Goal: Information Seeking & Learning: Learn about a topic

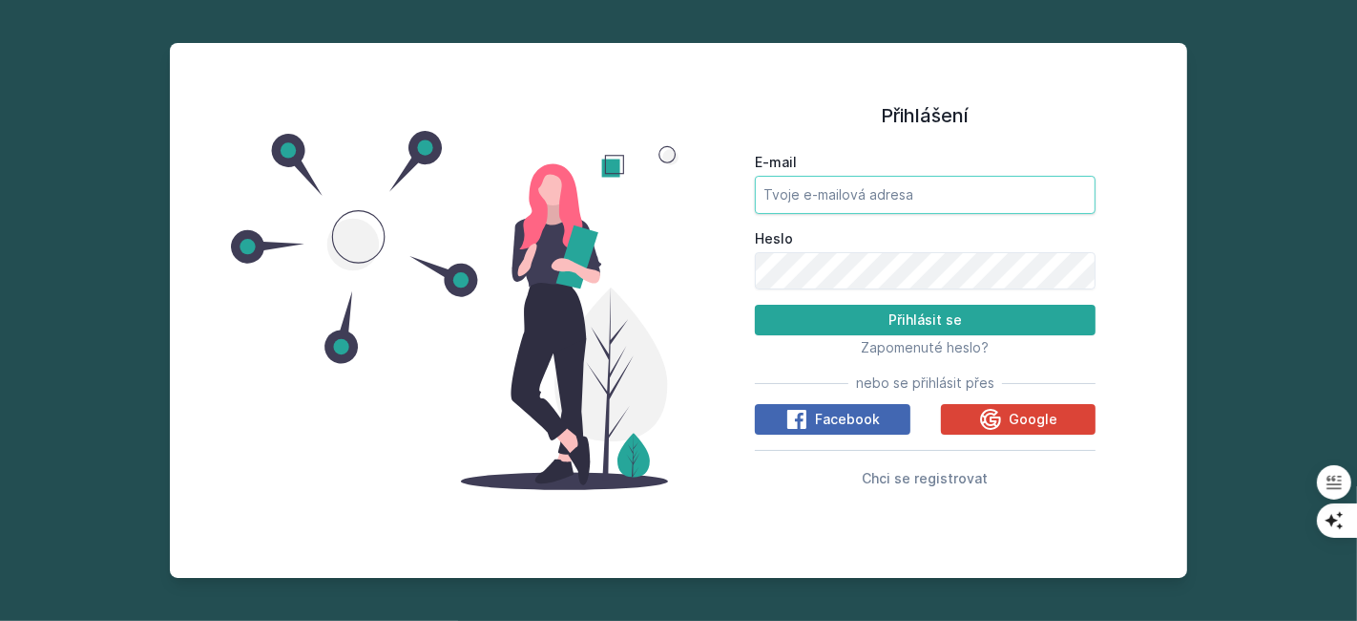
type input "[EMAIL_ADDRESS][DOMAIN_NAME]"
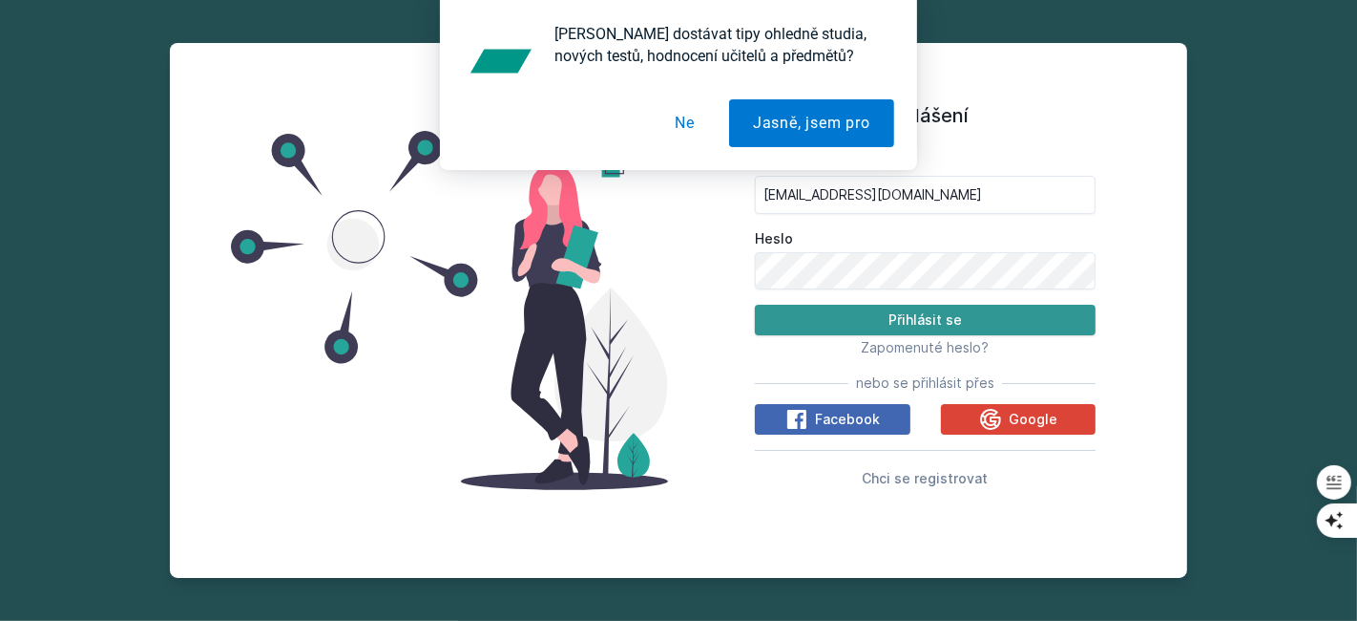
click at [940, 316] on button "Přihlásit se" at bounding box center [925, 320] width 341 height 31
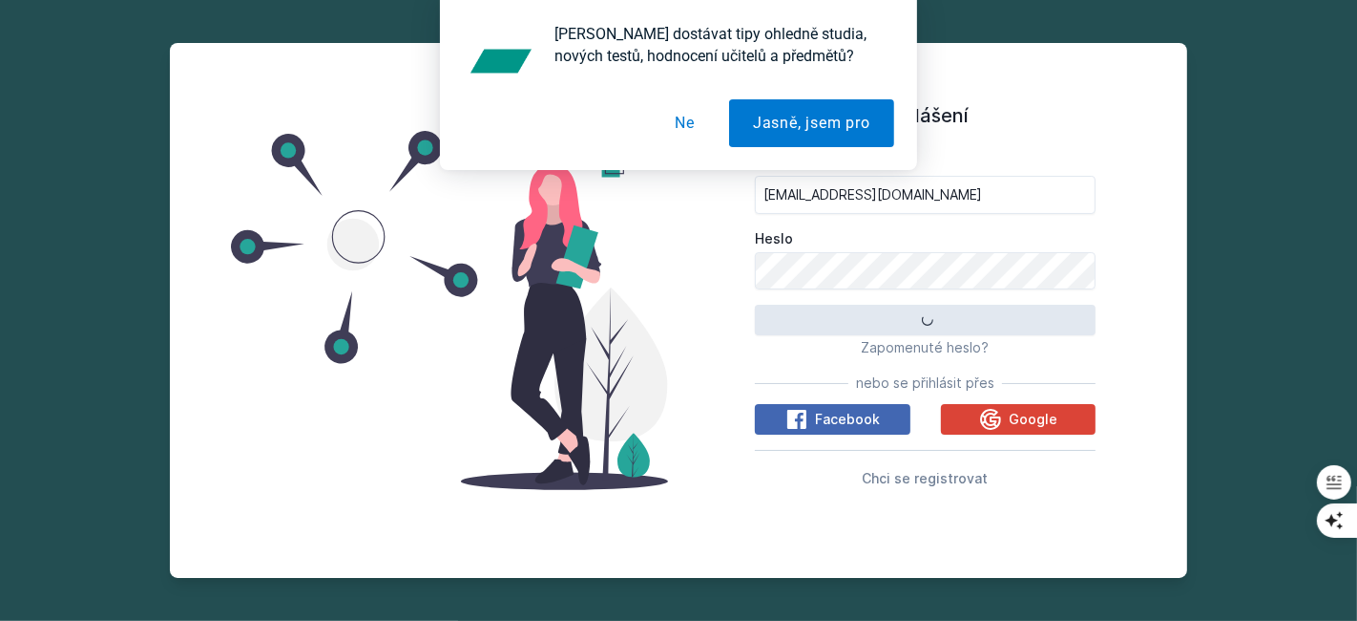
click at [685, 125] on button "Ne" at bounding box center [685, 123] width 68 height 48
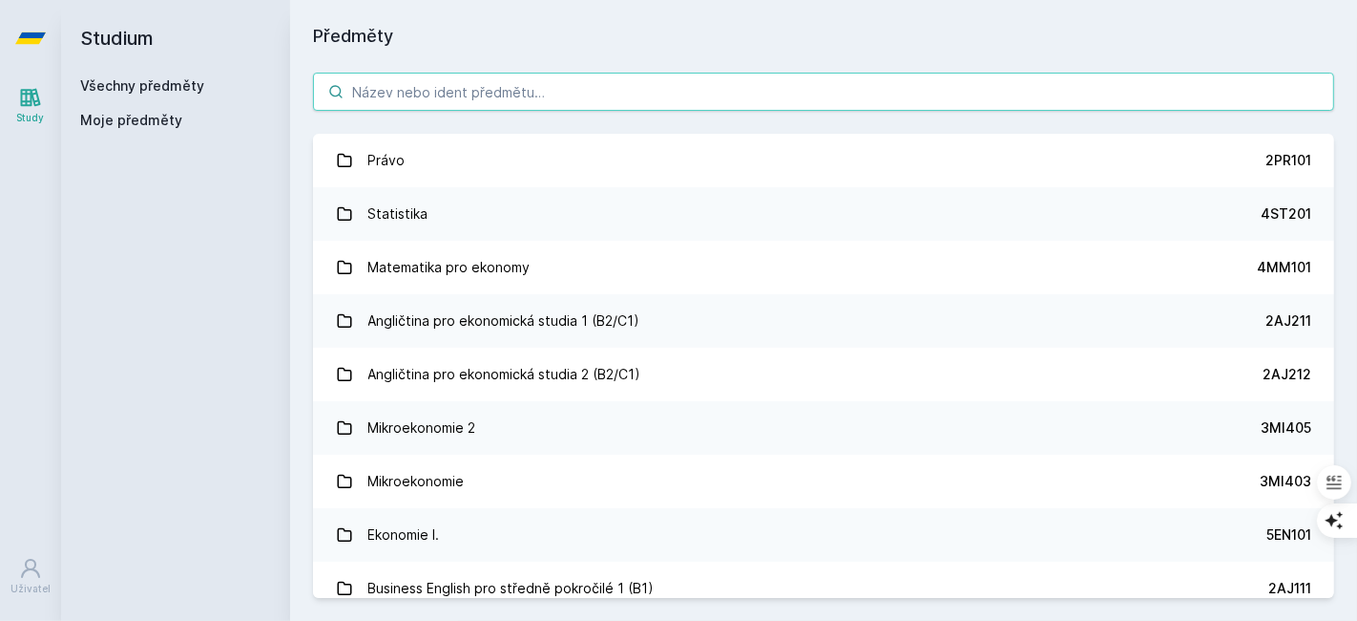
click at [535, 99] on input "search" at bounding box center [823, 92] width 1021 height 38
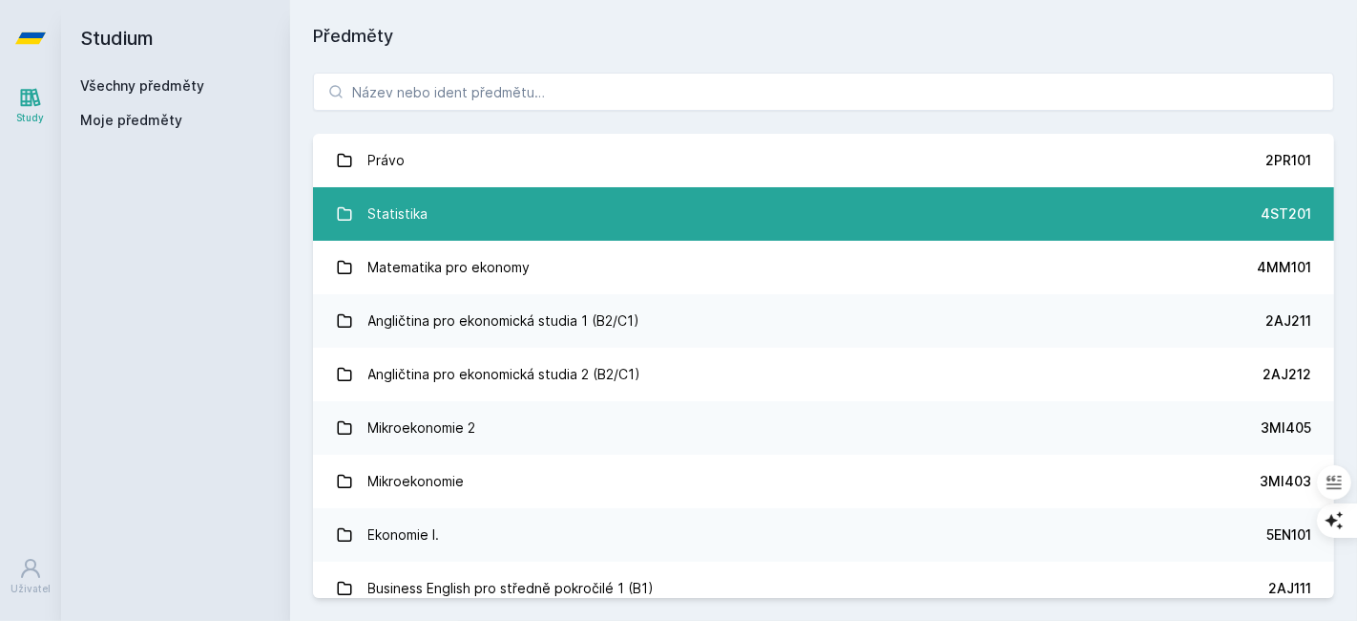
click at [450, 205] on link "Statistika 4ST201" at bounding box center [823, 213] width 1021 height 53
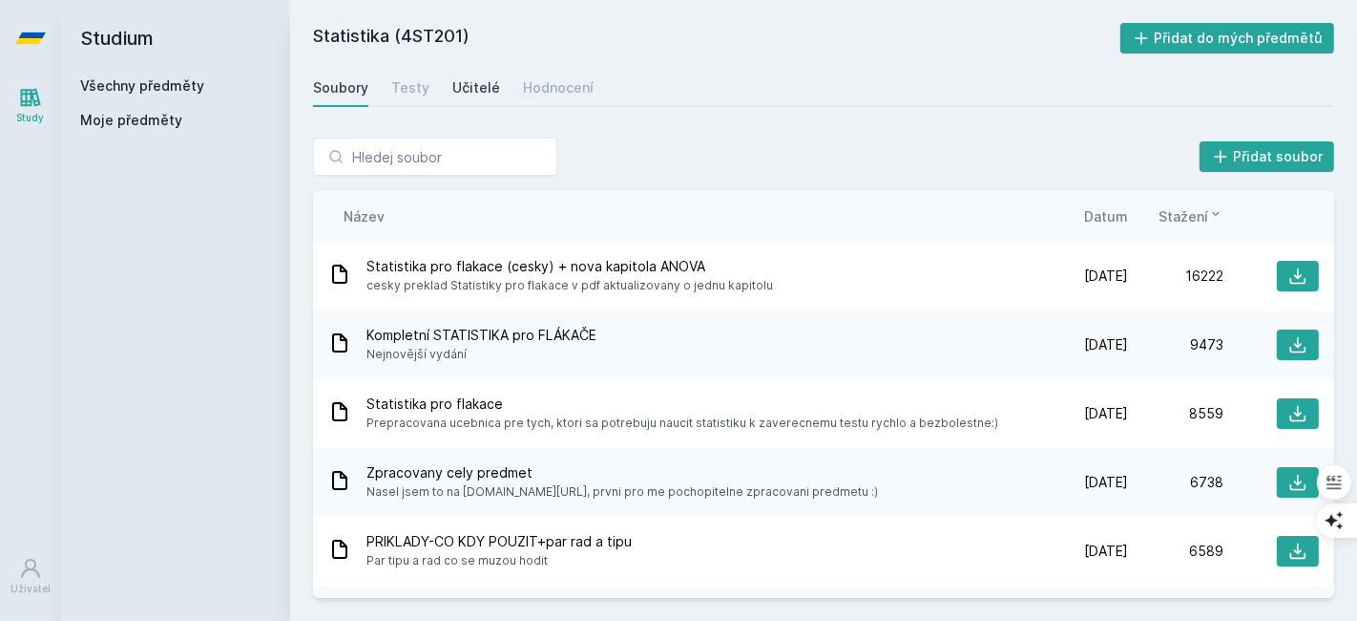
click at [469, 78] on div "Učitelé" at bounding box center [476, 87] width 48 height 19
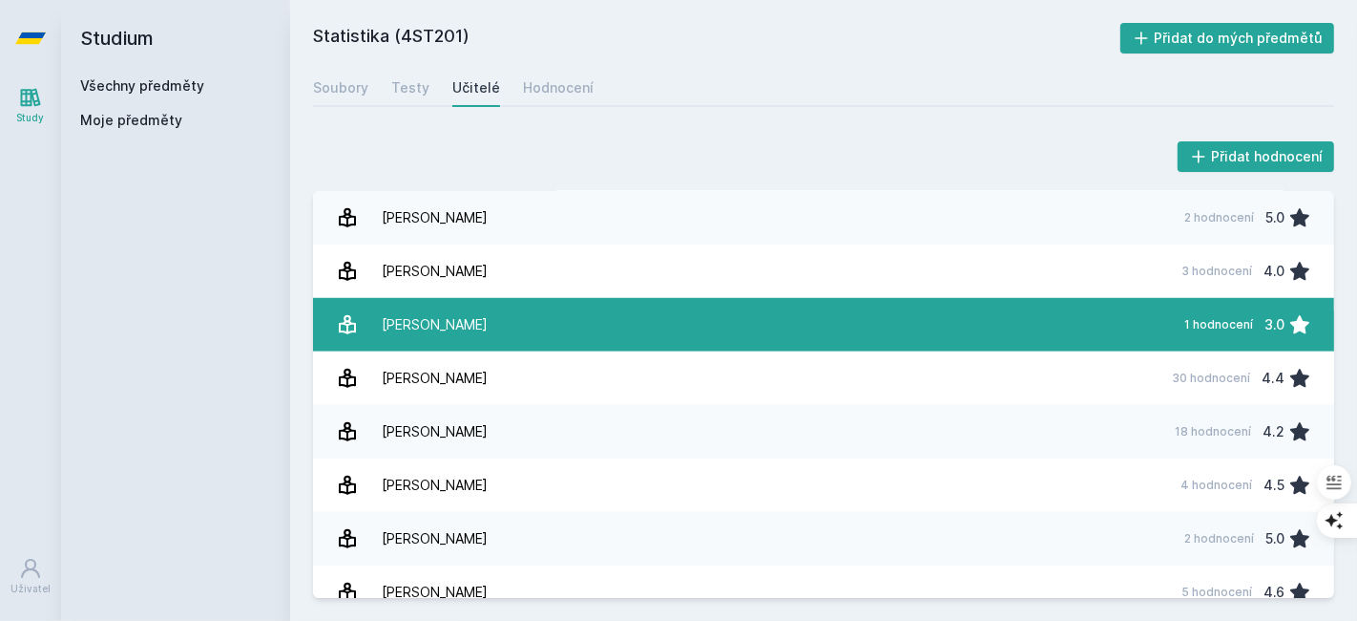
scroll to position [1337, 0]
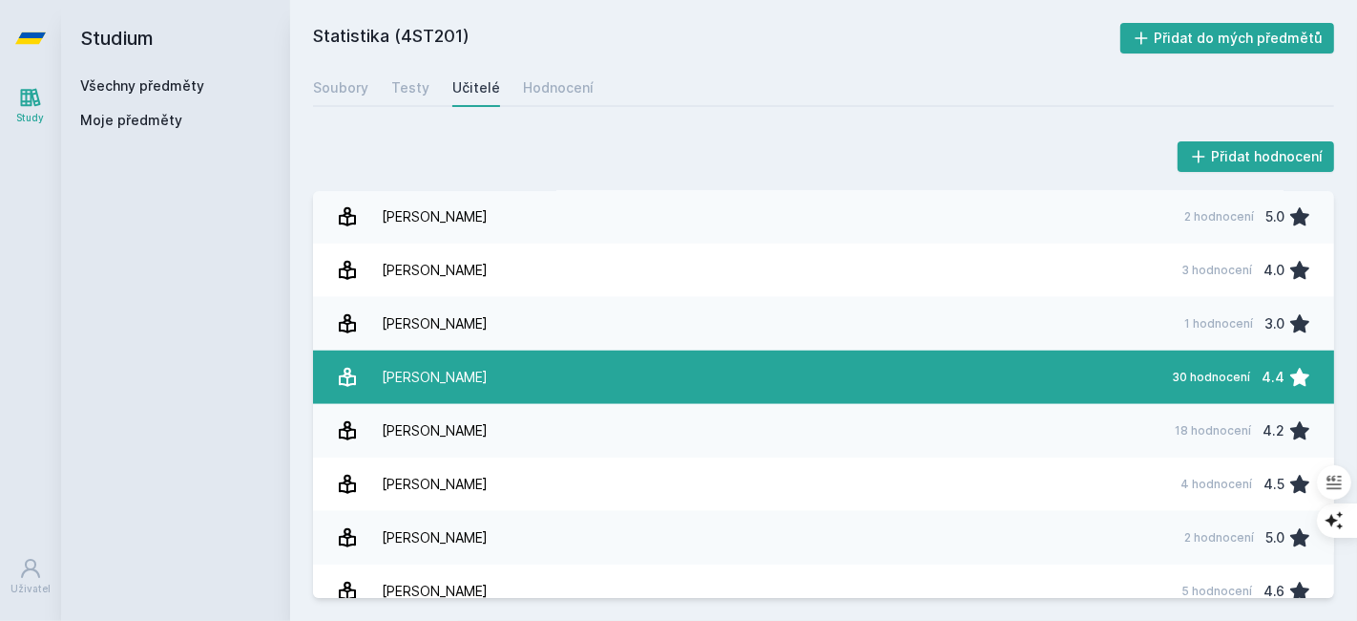
click at [501, 378] on link "[PERSON_NAME] 30 hodnocení 4.4" at bounding box center [823, 376] width 1021 height 53
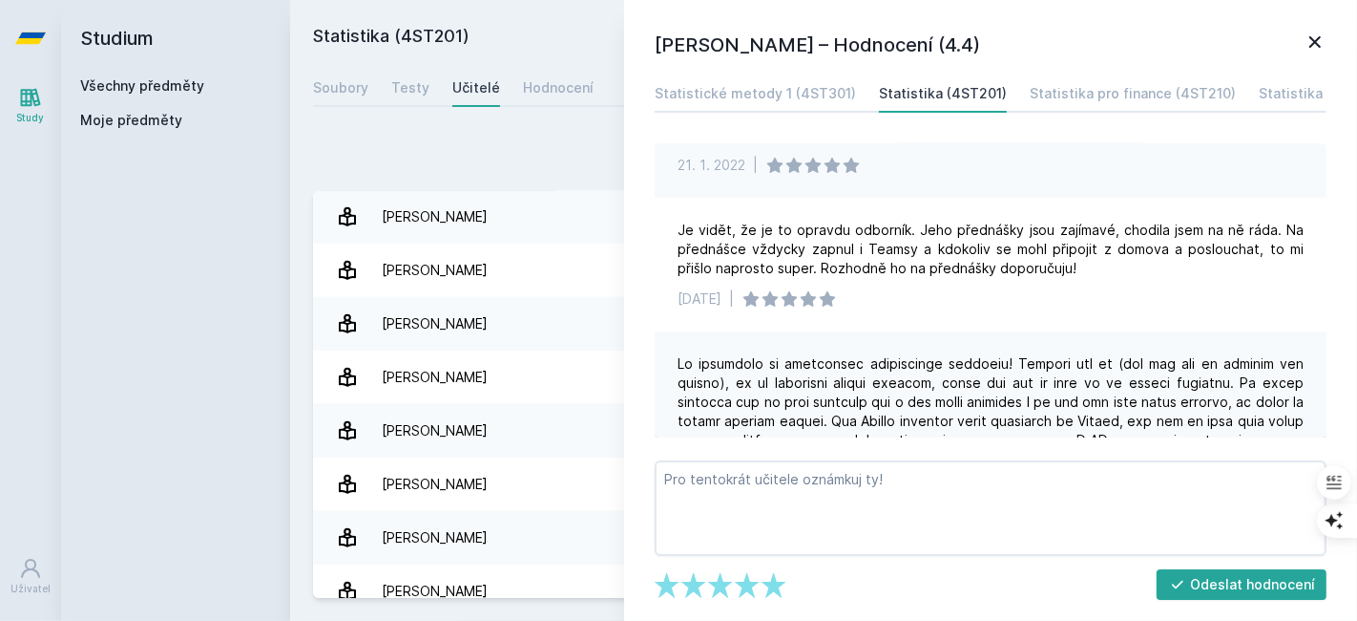
scroll to position [272, 0]
click at [1321, 33] on icon at bounding box center [1315, 42] width 23 height 23
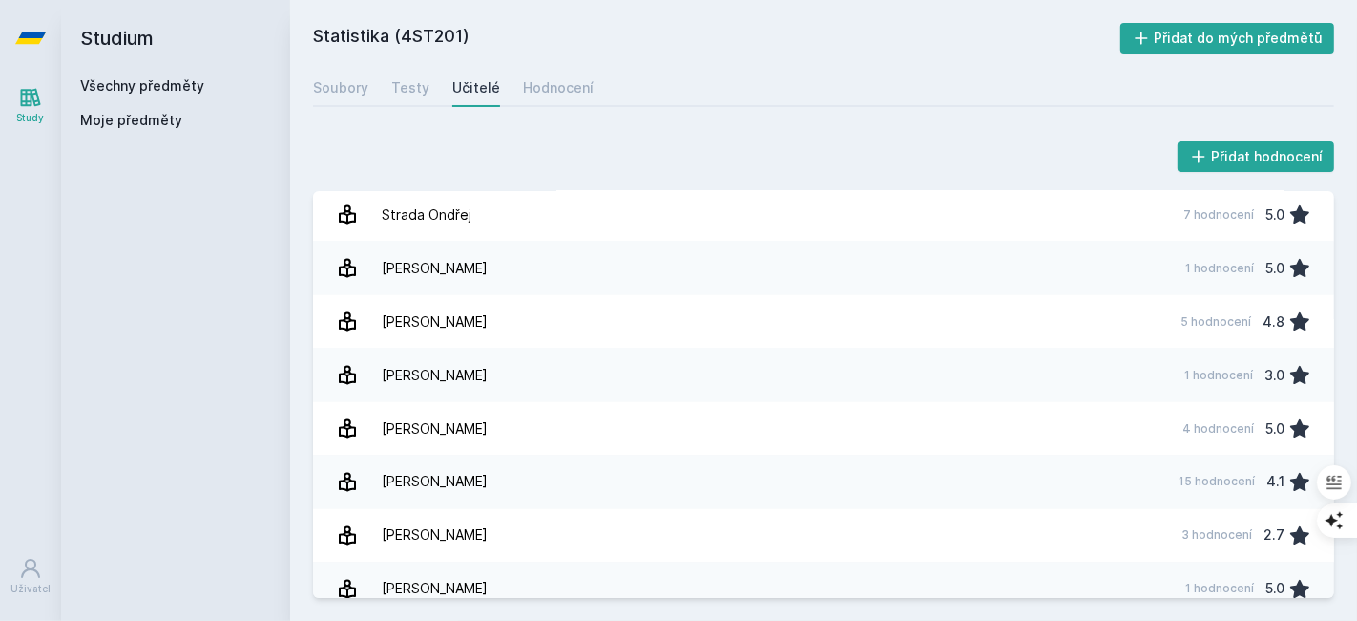
scroll to position [2479, 0]
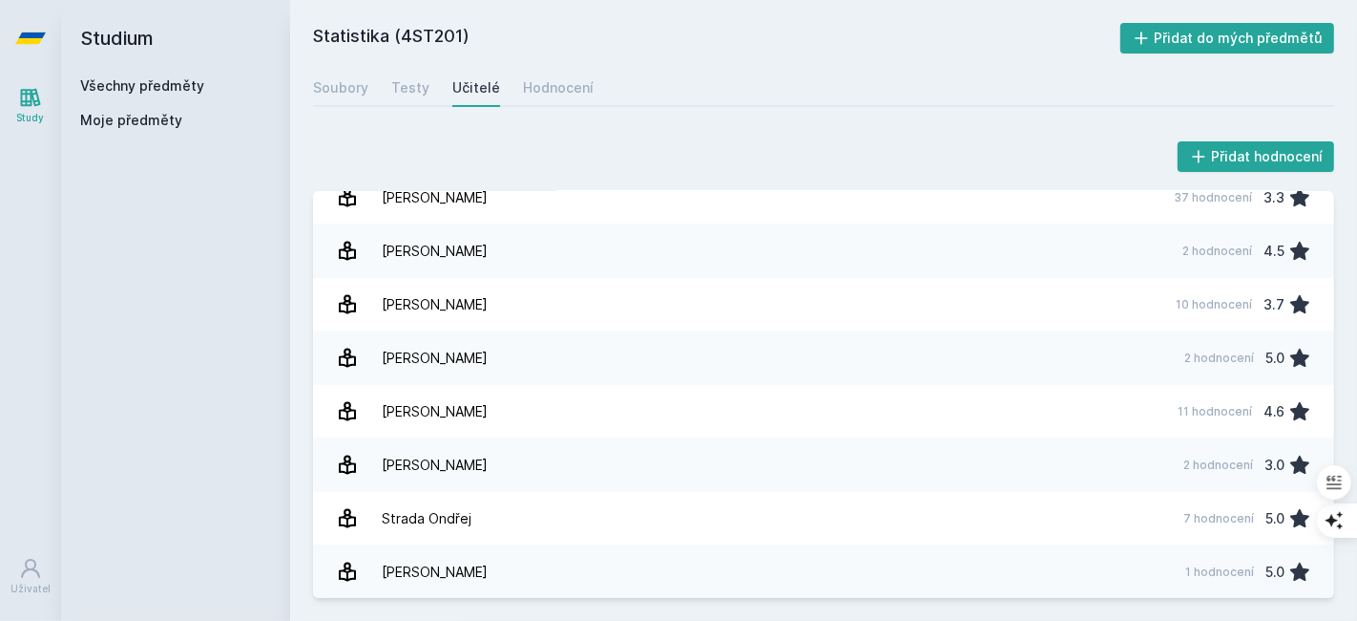
click at [574, 477] on link "[PERSON_NAME] 2 hodnocení 3.0" at bounding box center [823, 464] width 1021 height 53
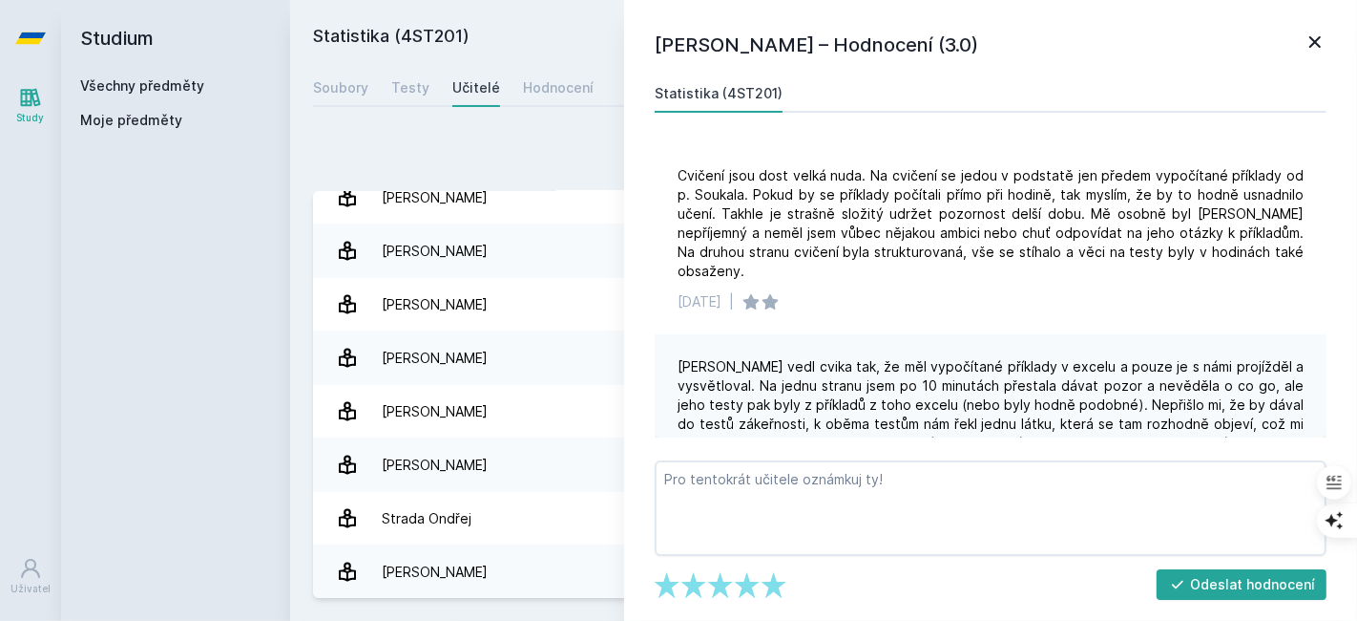
click at [1322, 39] on icon at bounding box center [1315, 42] width 23 height 23
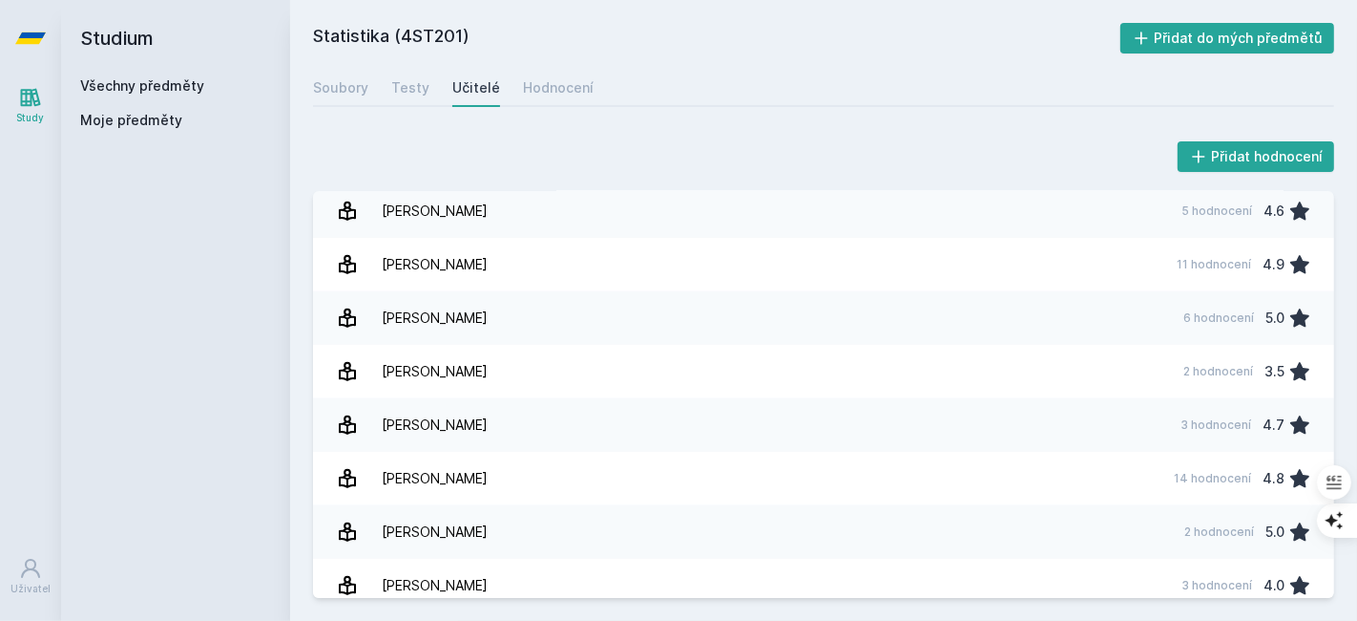
scroll to position [1053, 0]
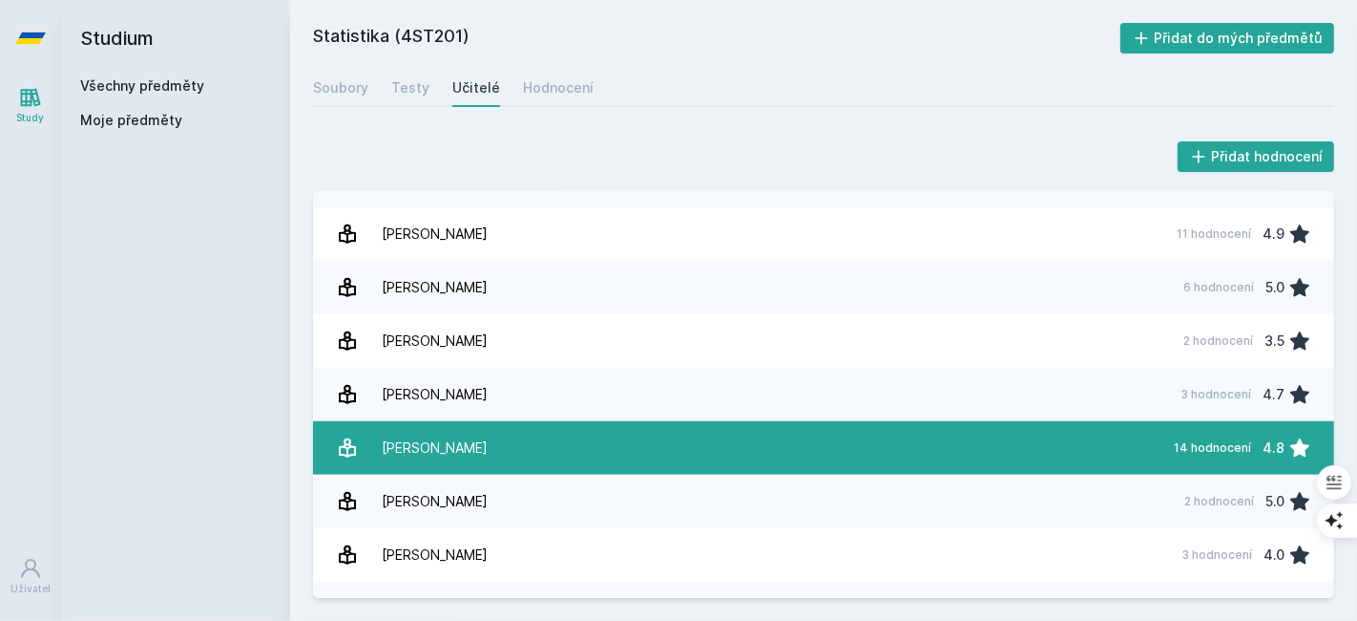
click at [635, 453] on link "[PERSON_NAME] 14 hodnocení 4.8" at bounding box center [823, 447] width 1021 height 53
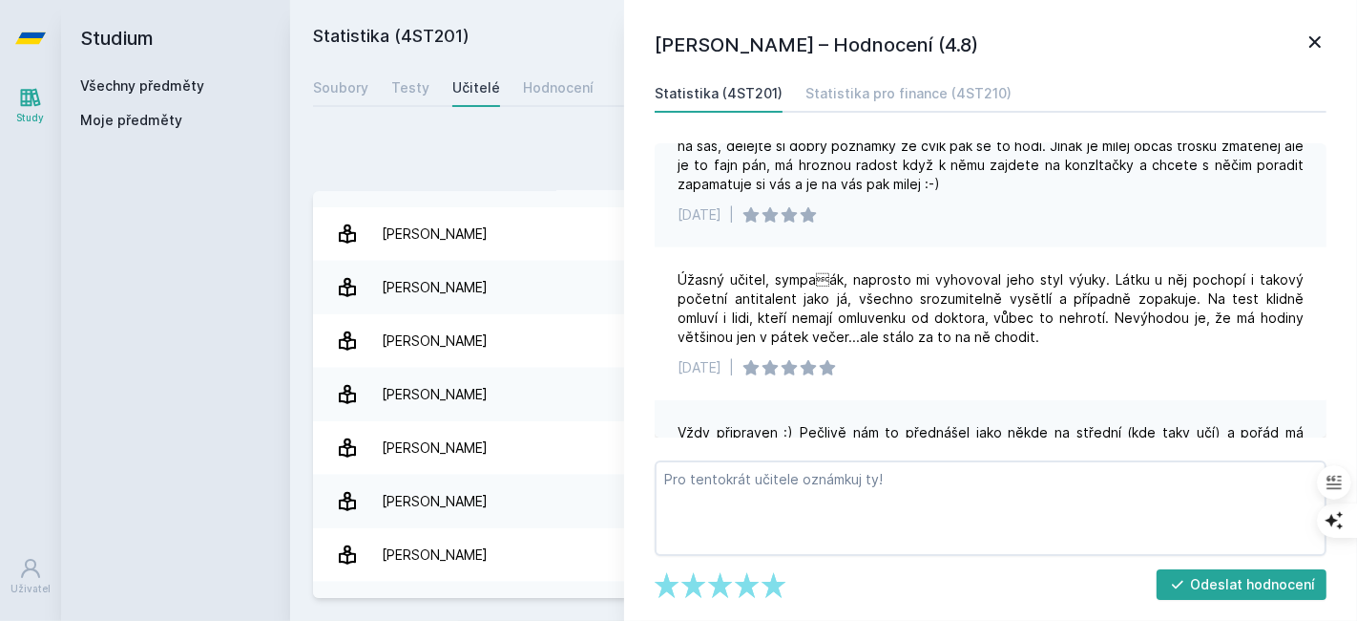
scroll to position [1128, 0]
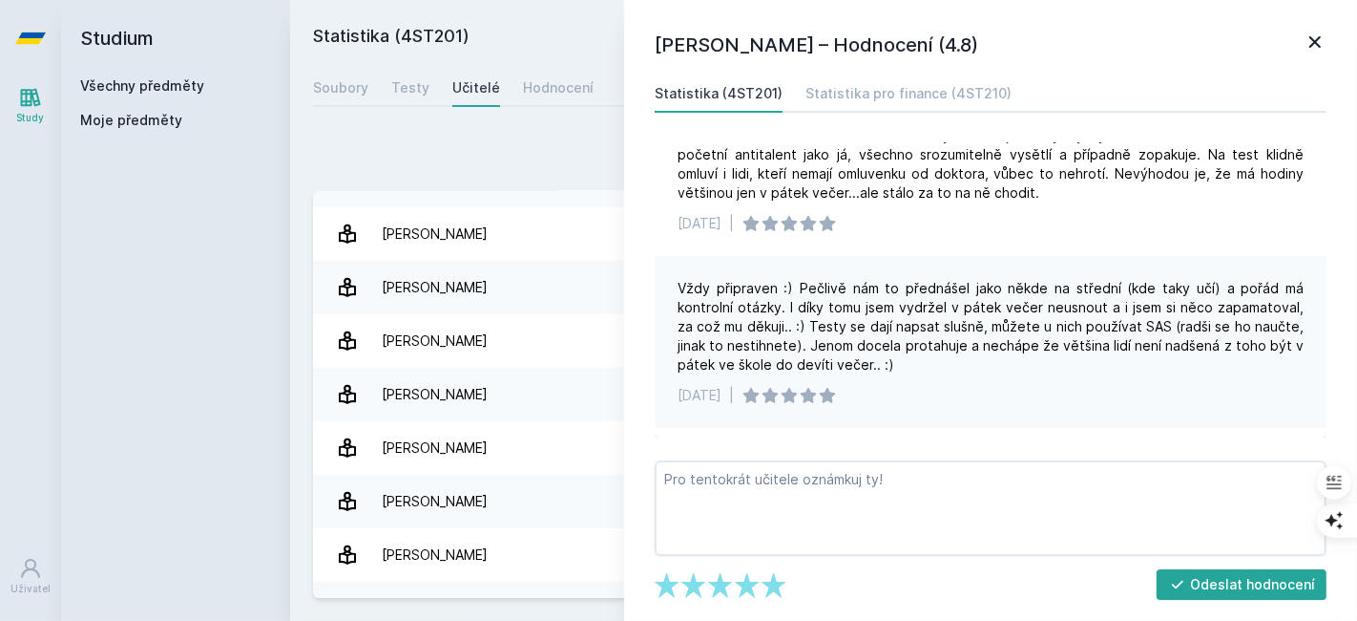
click at [1305, 38] on icon at bounding box center [1315, 42] width 23 height 23
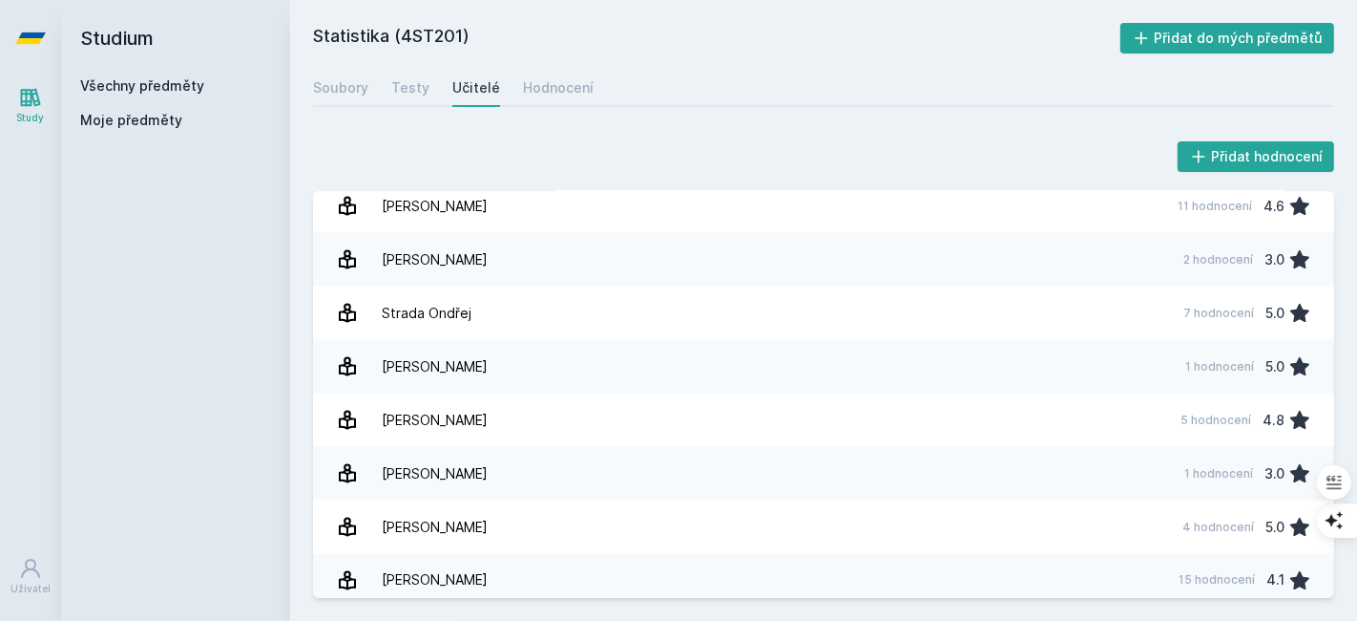
scroll to position [2886, 0]
